Goal: Task Accomplishment & Management: Manage account settings

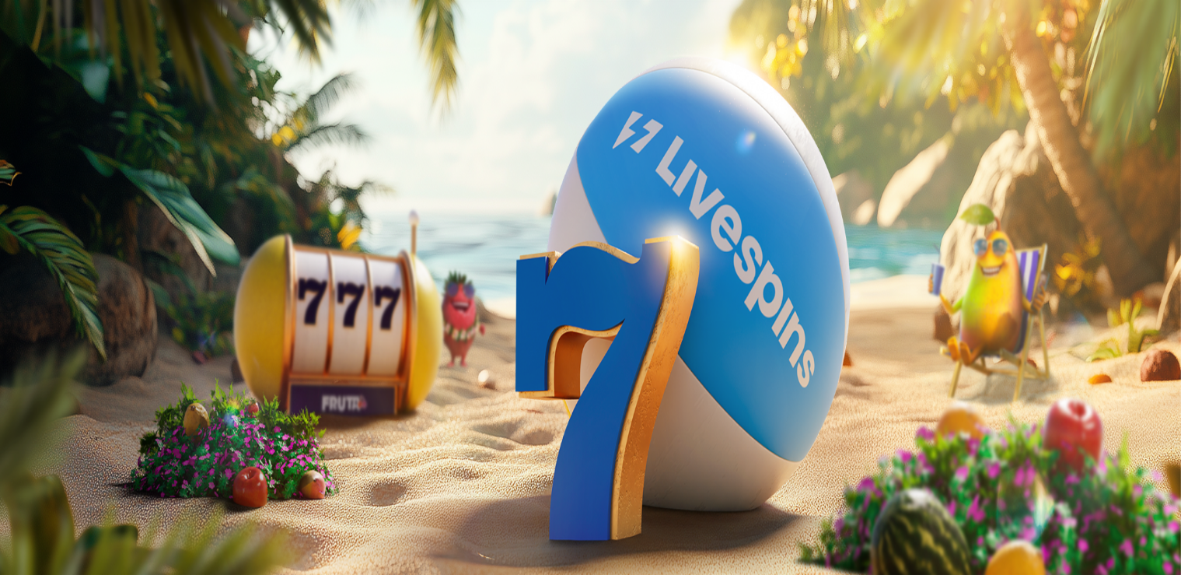
click at [124, 65] on button "Kirjaudu" at bounding box center [107, 56] width 51 height 16
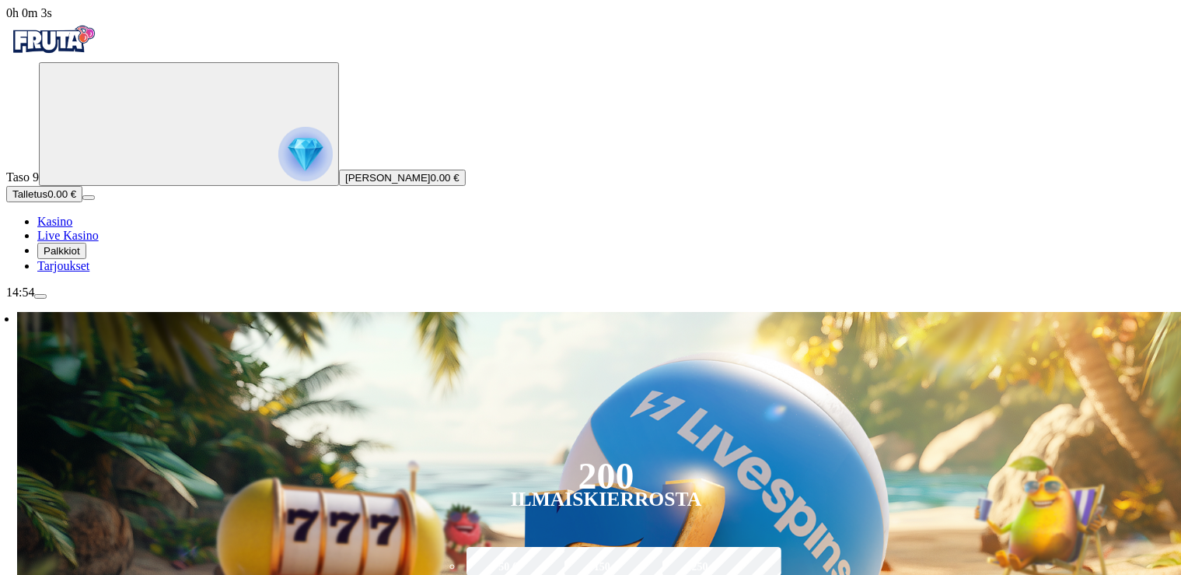
click at [74, 257] on span "Palkkiot" at bounding box center [62, 251] width 37 height 12
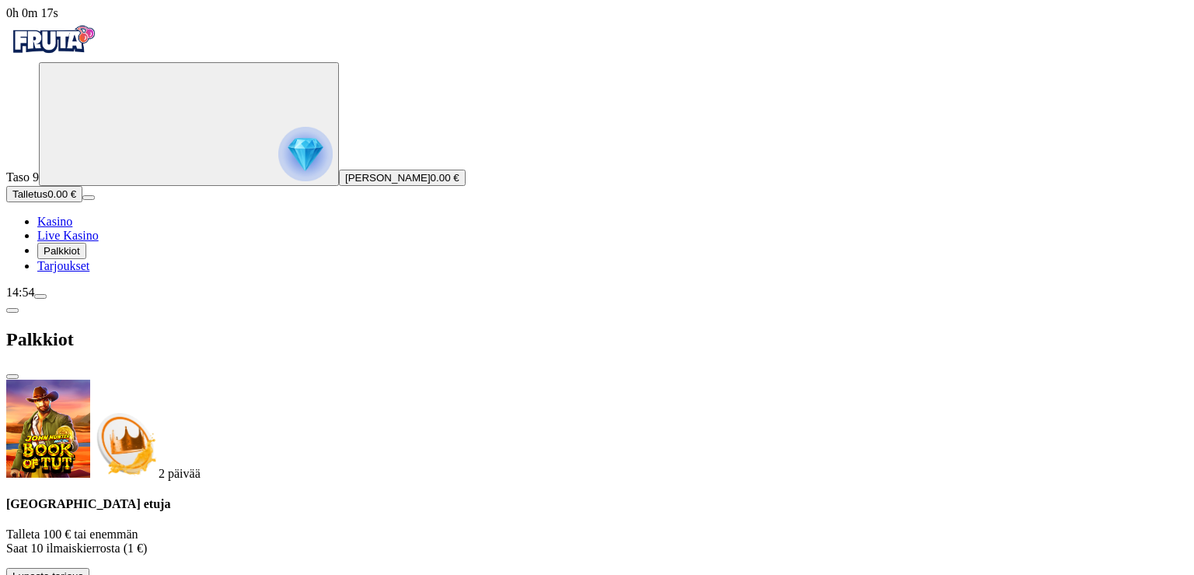
scroll to position [8, 0]
click at [89, 272] on span "Tarjoukset" at bounding box center [63, 265] width 52 height 13
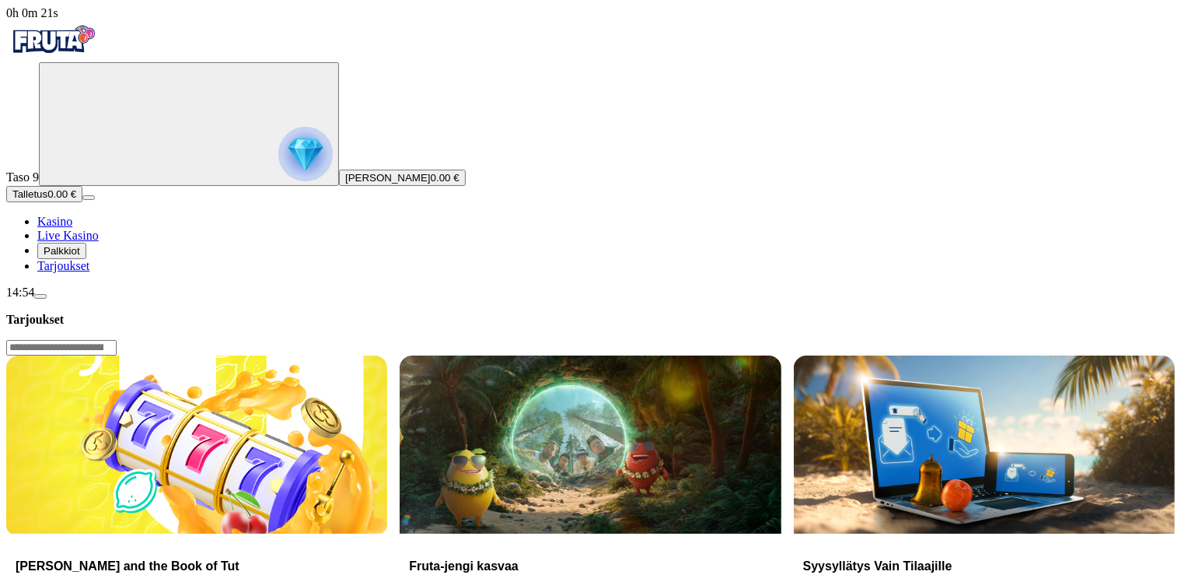
click at [40, 296] on span "menu icon" at bounding box center [40, 296] width 0 height 0
